Goal: Information Seeking & Learning: Learn about a topic

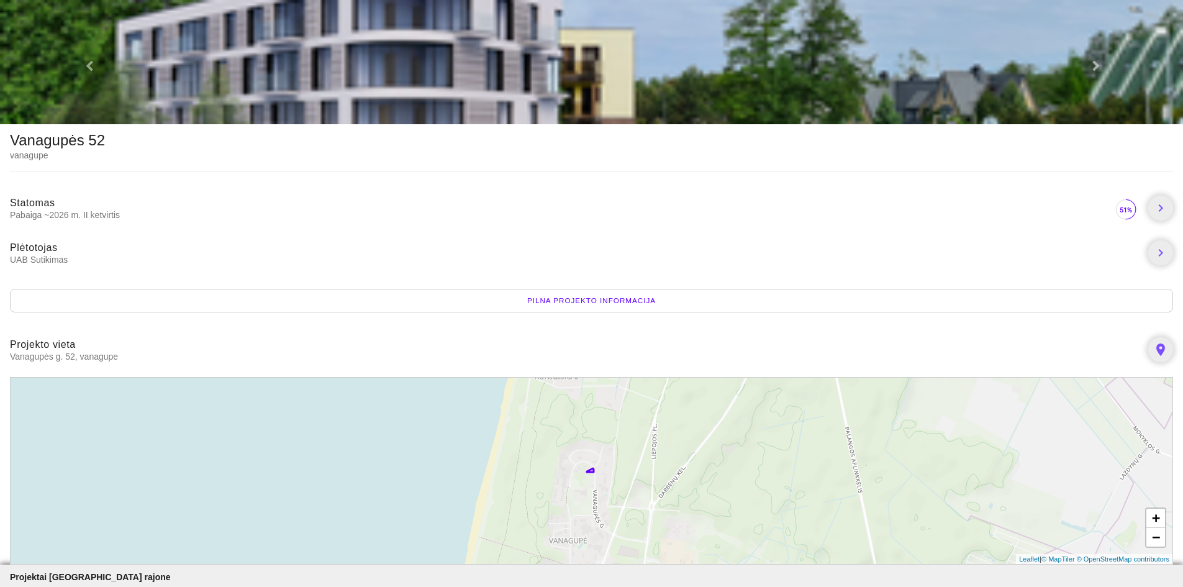
click at [588, 302] on div "Pilna projekto informacija" at bounding box center [591, 301] width 1163 height 24
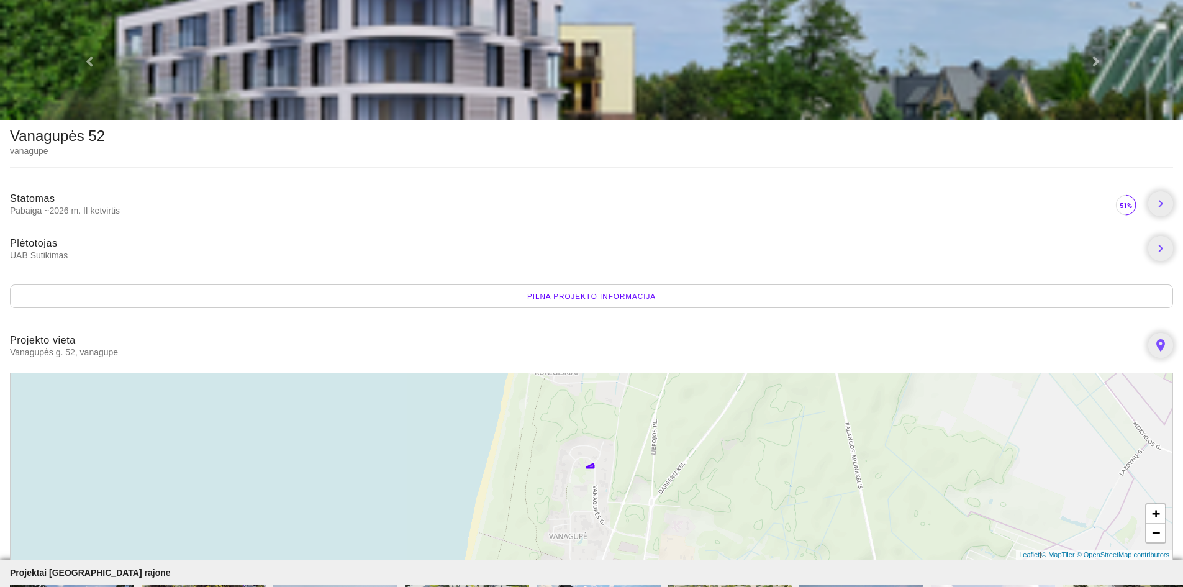
scroll to position [155, 0]
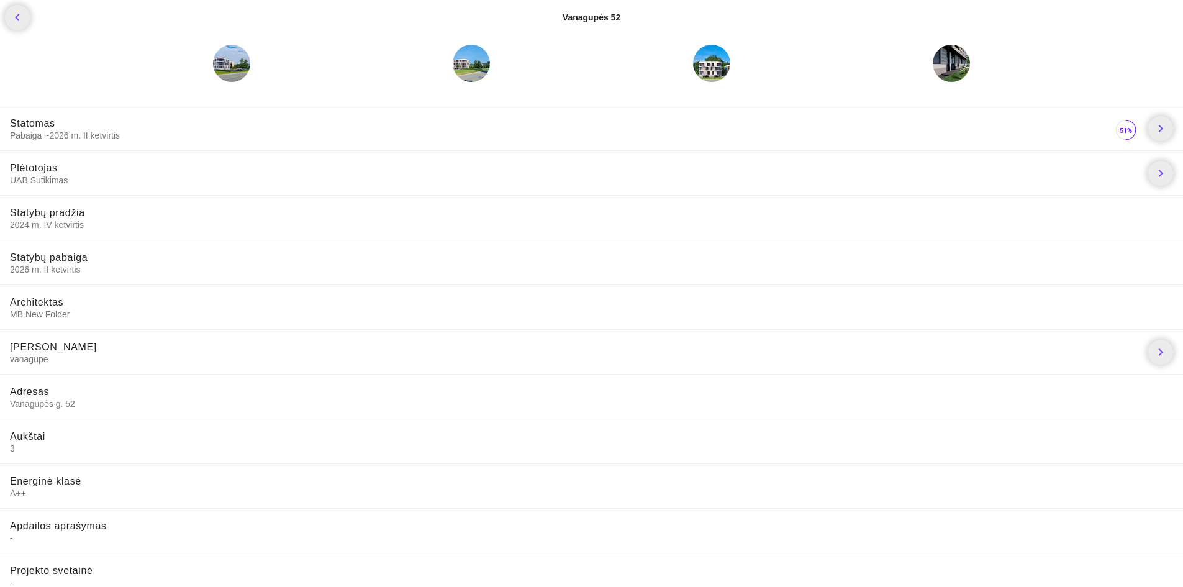
drag, startPoint x: 73, startPoint y: 180, endPoint x: 0, endPoint y: 183, distance: 72.7
click at [0, 183] on li "Plėtotojas UAB Sutikimas chevron_right" at bounding box center [591, 172] width 1183 height 45
click at [360, 230] on li "Statybų pradžia 2024 m. IV ketvirtis" at bounding box center [591, 217] width 1183 height 45
drag, startPoint x: 95, startPoint y: 316, endPoint x: 3, endPoint y: 309, distance: 92.2
click at [0, 310] on li "Architektas MB New Folder" at bounding box center [591, 306] width 1183 height 45
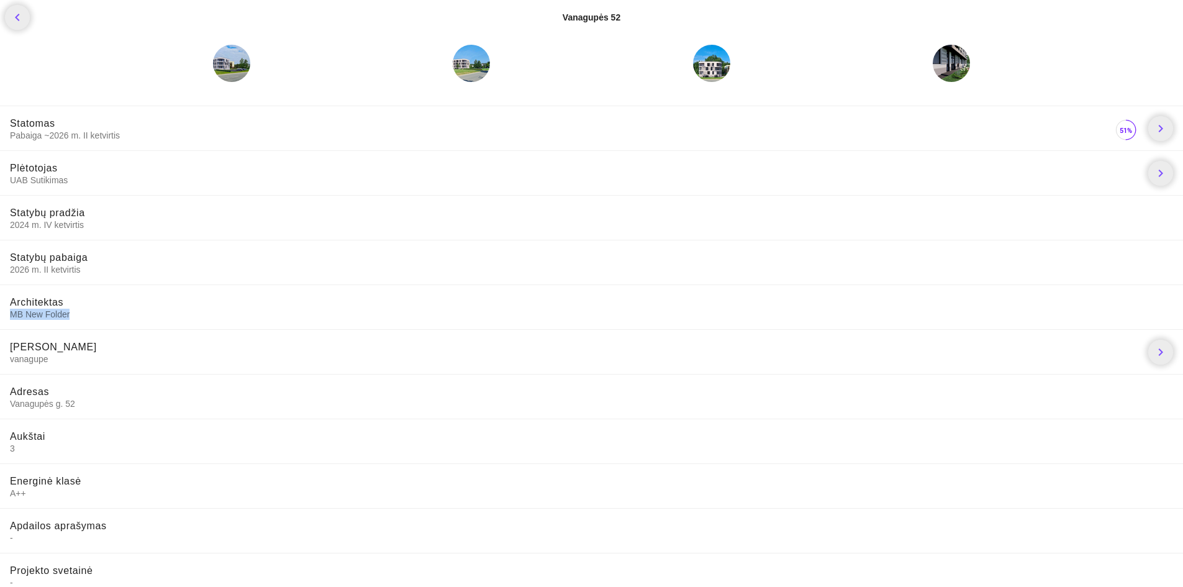
click at [179, 310] on span "MB New Folder" at bounding box center [591, 314] width 1163 height 11
click at [24, 10] on icon "chevron_left" at bounding box center [17, 17] width 15 height 15
